Goal: Task Accomplishment & Management: Manage account settings

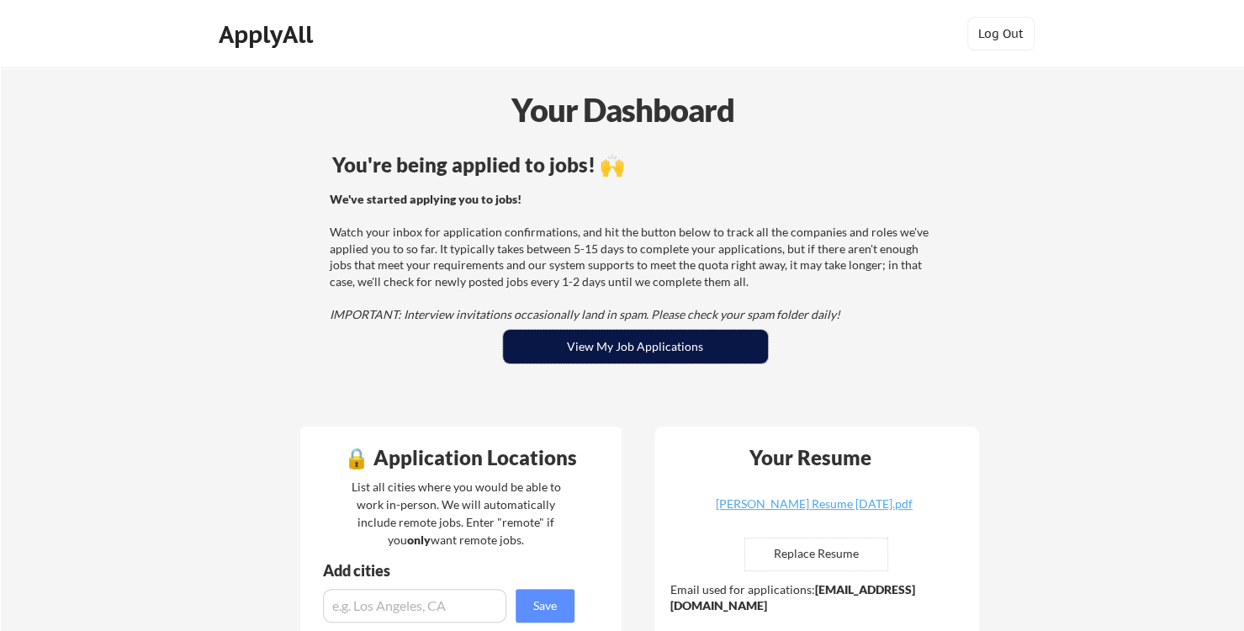
click at [694, 358] on button "View My Job Applications" at bounding box center [635, 347] width 265 height 34
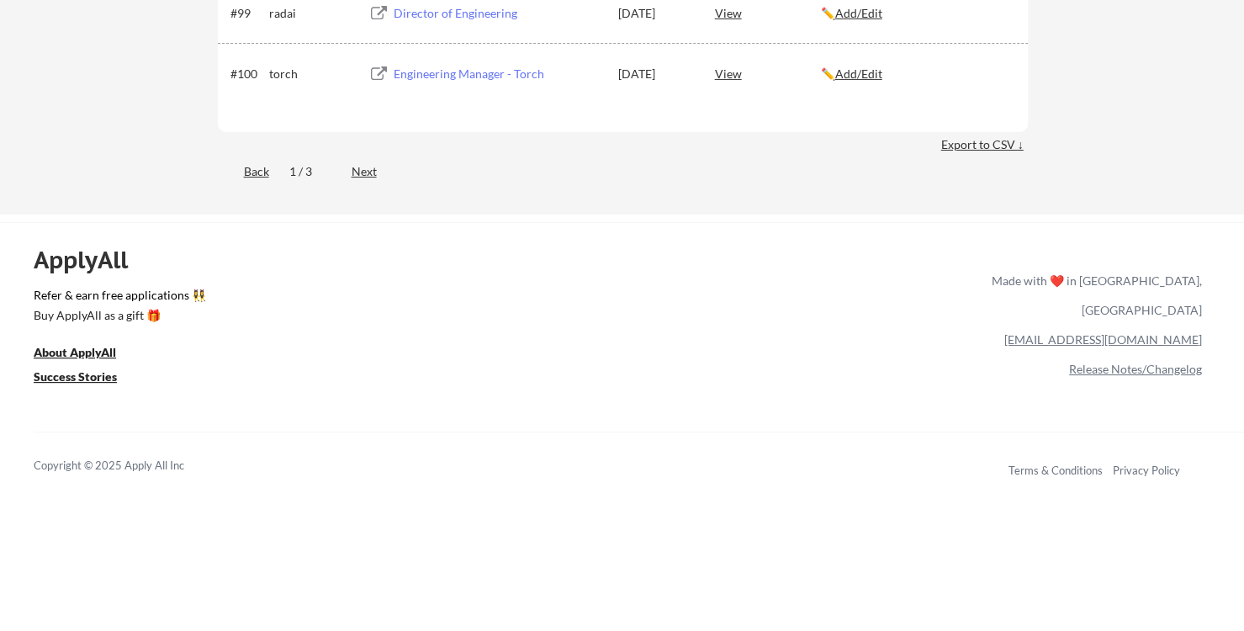
scroll to position [7059, 0]
